Goal: Check status: Check status

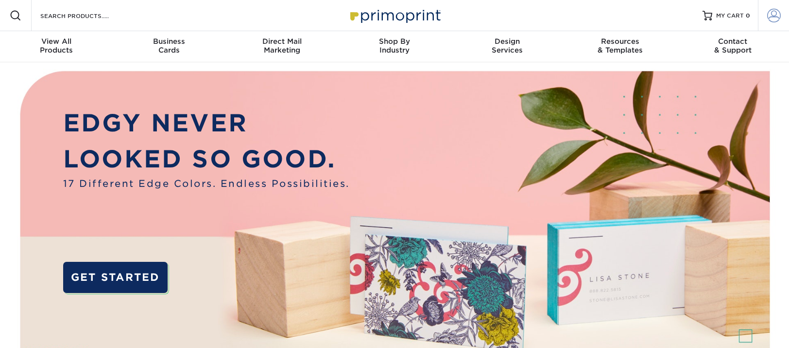
type input "[EMAIL_ADDRESS][DOMAIN_NAME]"
click at [775, 16] on span at bounding box center [774, 16] width 14 height 14
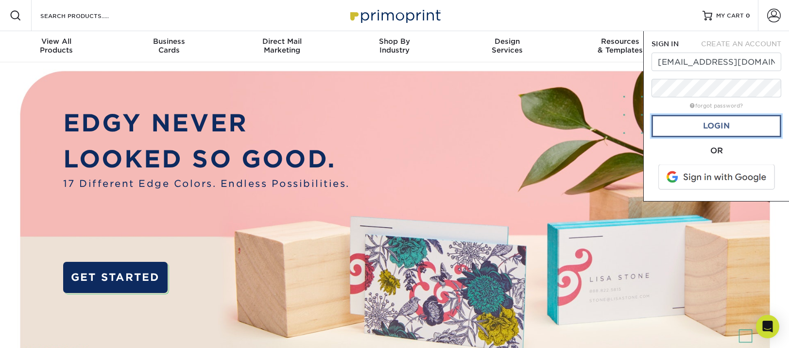
click at [720, 128] on link "Login" at bounding box center [717, 126] width 130 height 22
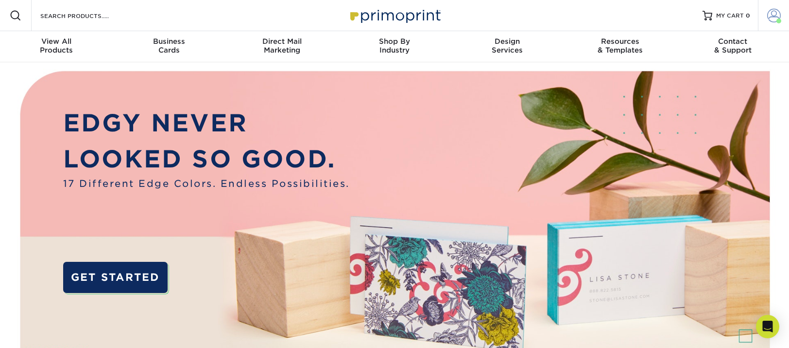
click at [776, 17] on span at bounding box center [774, 16] width 14 height 14
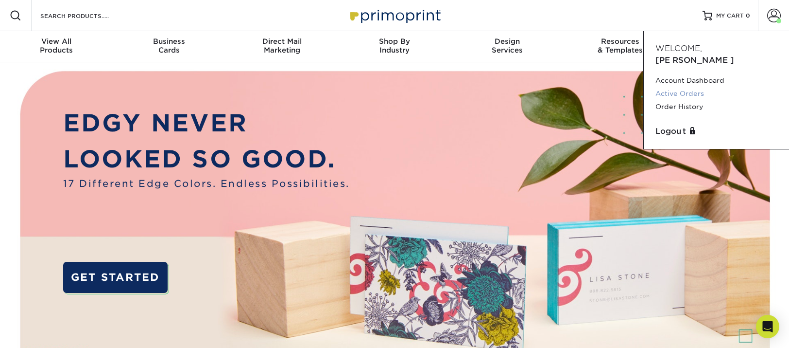
click at [695, 87] on link "Active Orders" at bounding box center [717, 93] width 122 height 13
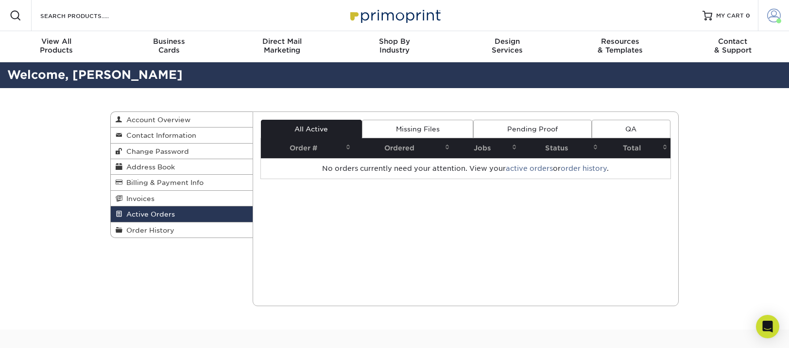
click at [773, 14] on span at bounding box center [774, 16] width 14 height 14
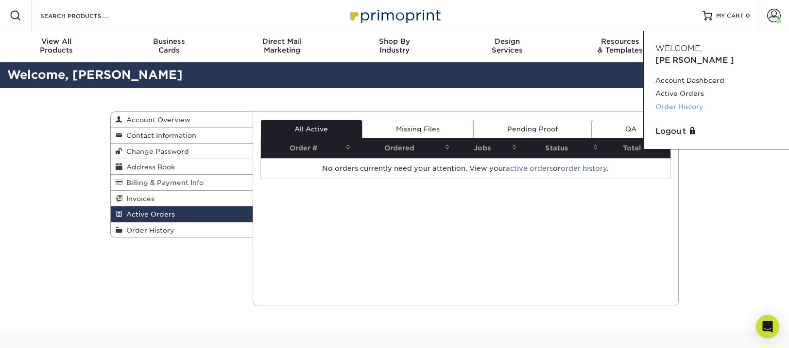
click at [703, 100] on link "Order History" at bounding box center [717, 106] width 122 height 13
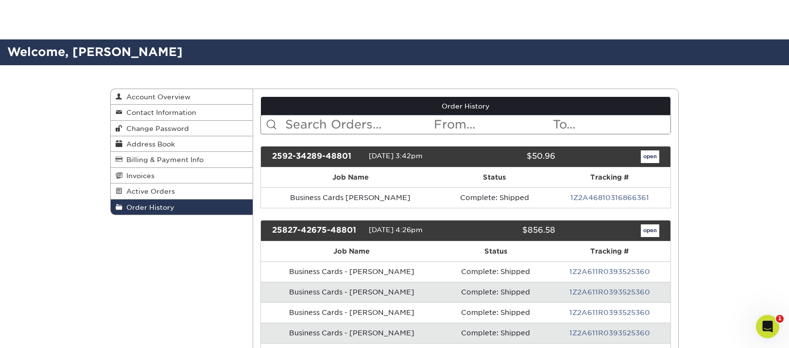
scroll to position [71, 0]
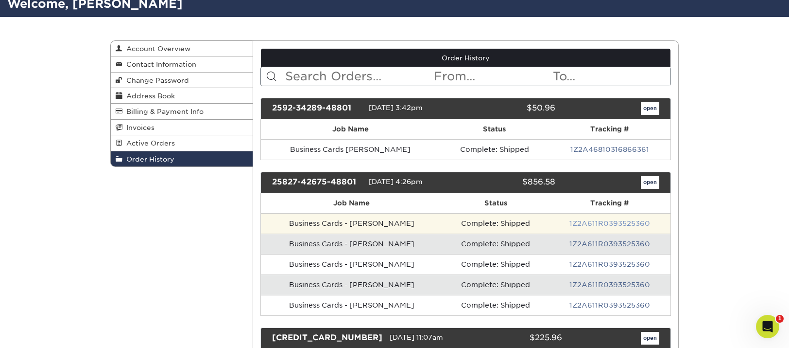
click at [604, 225] on link "1Z2A611R0393525360" at bounding box center [610, 223] width 81 height 8
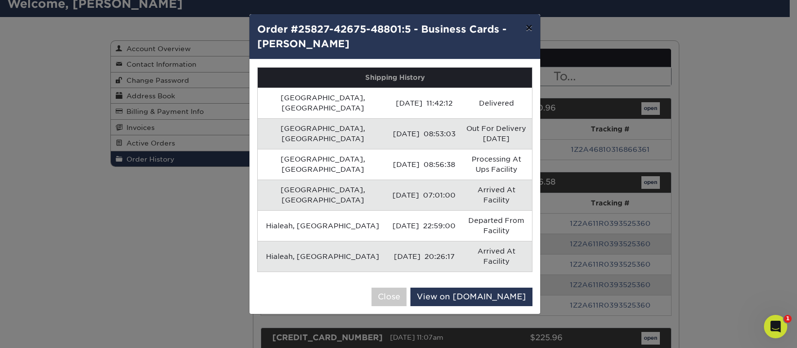
click at [531, 29] on button "×" at bounding box center [529, 27] width 22 height 27
